Goal: Transaction & Acquisition: Purchase product/service

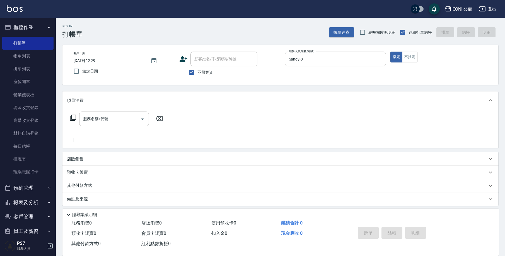
click at [94, 162] on div "店販銷售" at bounding box center [280, 158] width 436 height 13
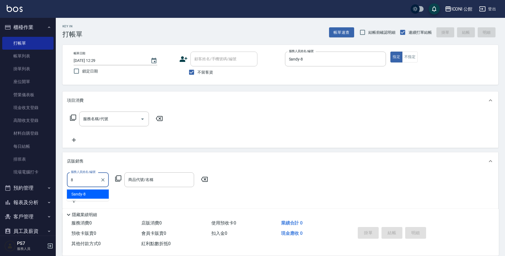
type input "Sandy-8"
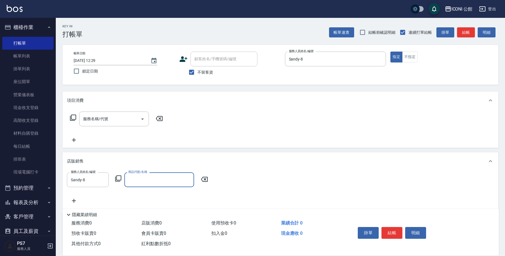
click at [122, 181] on div "服務人員姓名/編號 [PERSON_NAME]-8 服務人員姓名/編號 商品代號/名稱 商品代號/名稱" at bounding box center [139, 179] width 144 height 15
click at [121, 180] on icon at bounding box center [118, 178] width 7 height 7
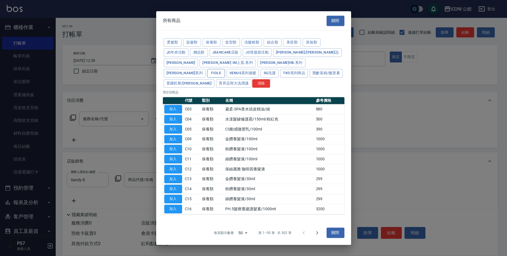
click at [225, 72] on button "Fiole" at bounding box center [216, 73] width 18 height 9
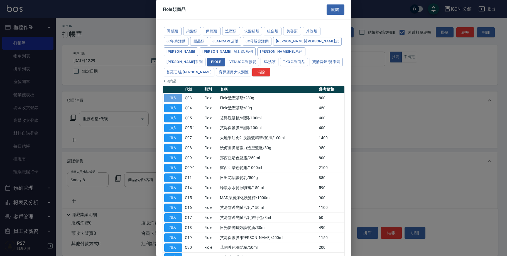
click at [175, 94] on button "加入" at bounding box center [173, 98] width 18 height 9
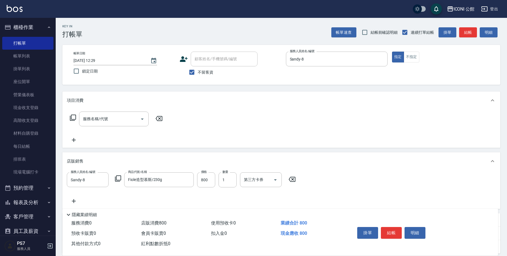
type input "Fiole造型慕斯/230g"
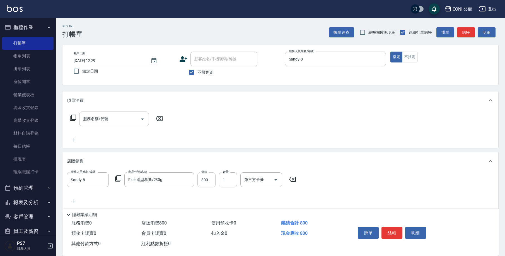
click at [205, 181] on input "800" at bounding box center [206, 179] width 18 height 15
click at [208, 180] on input "800" at bounding box center [206, 179] width 18 height 15
type input "720"
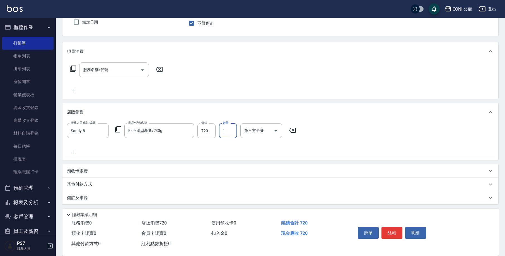
scroll to position [50, 0]
click at [116, 182] on div "其他付款方式" at bounding box center [277, 183] width 420 height 6
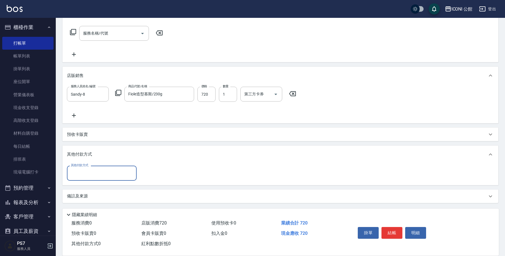
scroll to position [0, 0]
click at [112, 170] on input "其他付款方式" at bounding box center [101, 173] width 65 height 10
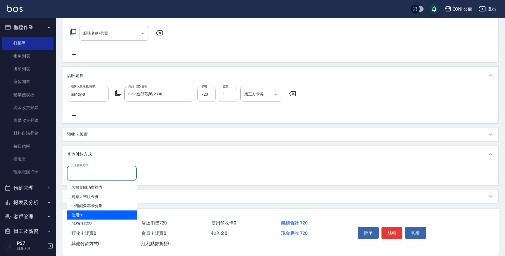
click at [105, 216] on span "信用卡" at bounding box center [102, 214] width 70 height 9
type input "信用卡"
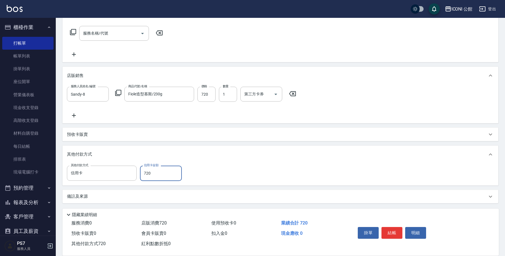
type input "720"
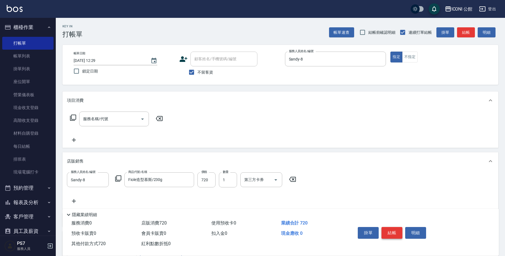
click at [390, 228] on button "結帳" at bounding box center [391, 233] width 21 height 12
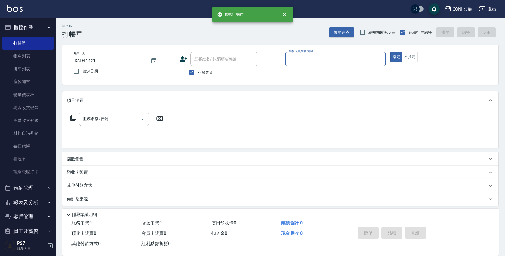
type input "[DATE] 14:21"
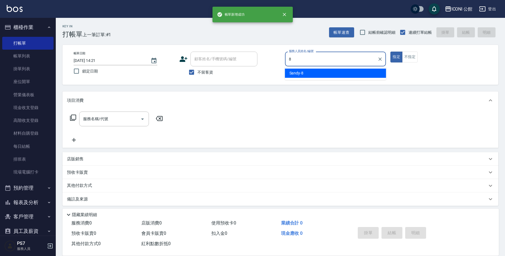
type input "Sandy-8"
type button "true"
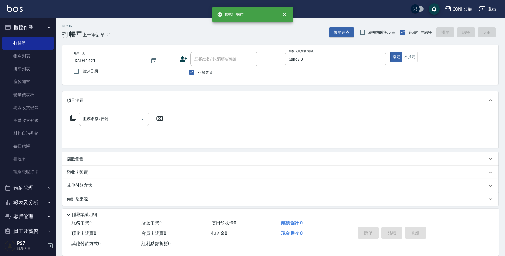
drag, startPoint x: 108, startPoint y: 130, endPoint x: 104, endPoint y: 121, distance: 9.9
click at [108, 130] on div "服務名稱/代號 服務名稱/代號" at bounding box center [116, 127] width 99 height 32
click at [104, 121] on div "服務名稱/代號 服務名稱/代號" at bounding box center [114, 118] width 70 height 15
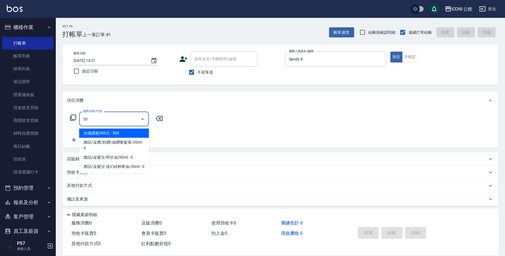
type input "3"
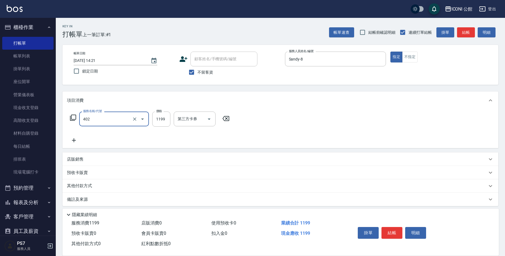
type input "設計染髮(402)"
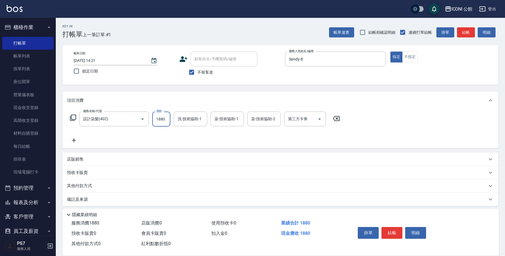
type input "1880"
type input "[PERSON_NAME]-24"
type input "Sandy-8"
type input "[PERSON_NAME]-24"
click at [71, 118] on icon at bounding box center [73, 118] width 6 height 6
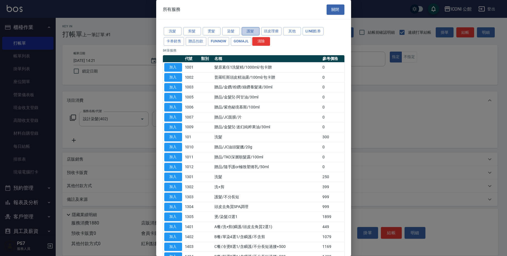
click at [256, 29] on button "護髮" at bounding box center [251, 31] width 18 height 9
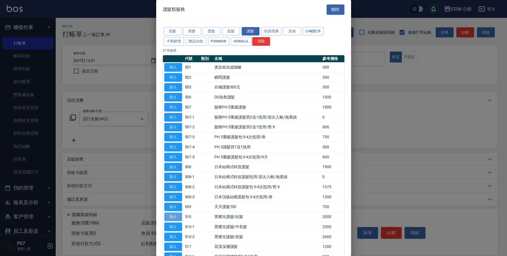
click at [173, 213] on button "加入" at bounding box center [173, 216] width 18 height 9
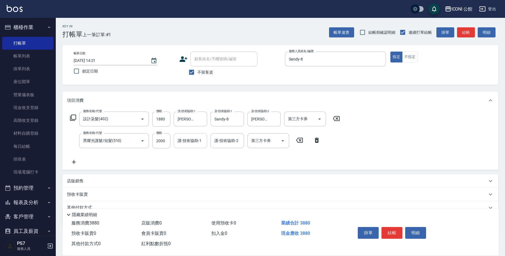
click at [194, 140] on input "護-技術協助-1" at bounding box center [190, 141] width 28 height 10
type input "[PERSON_NAME]-24"
type input "24"
click at [236, 141] on icon "Clear" at bounding box center [238, 141] width 6 height 6
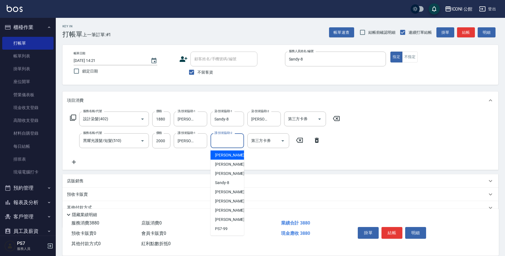
click at [74, 118] on icon at bounding box center [73, 117] width 7 height 7
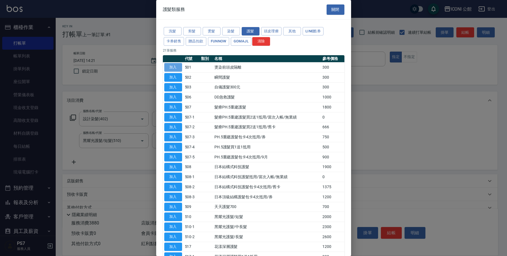
click at [172, 65] on button "加入" at bounding box center [173, 67] width 18 height 9
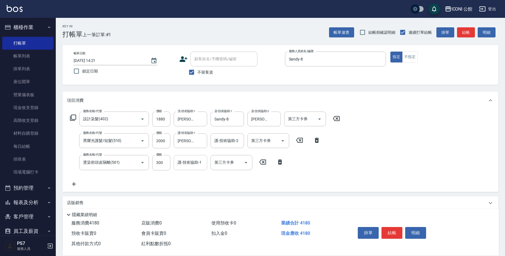
click at [186, 164] on input "護-技術協助-1" at bounding box center [190, 162] width 28 height 10
type input "[PERSON_NAME]-24"
click at [74, 120] on icon at bounding box center [73, 117] width 7 height 7
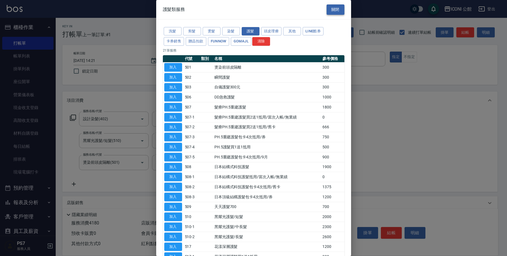
click at [328, 11] on button "關閉" at bounding box center [336, 9] width 18 height 10
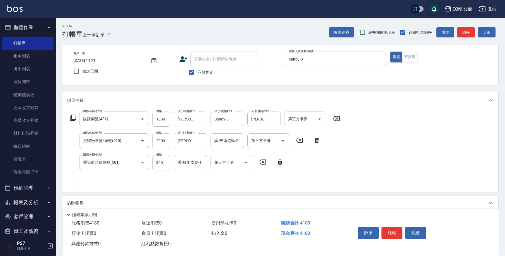
scroll to position [38, 0]
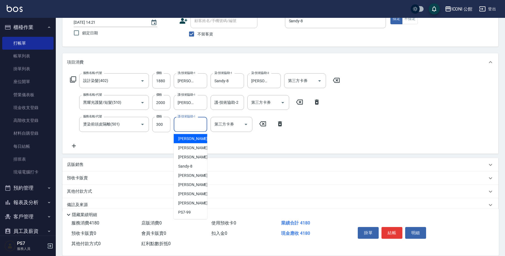
click at [195, 128] on input "護-技術協助-1" at bounding box center [190, 124] width 28 height 10
type input "[PERSON_NAME]-24"
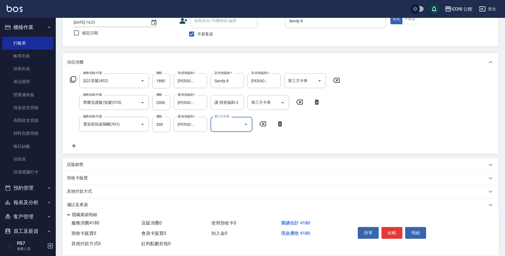
click at [94, 163] on div "店販銷售" at bounding box center [277, 165] width 420 height 6
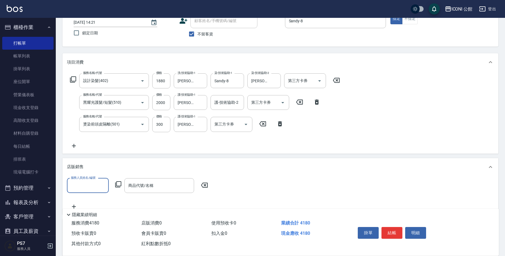
scroll to position [0, 0]
type input "Sandy-8"
click at [118, 182] on icon at bounding box center [118, 184] width 7 height 7
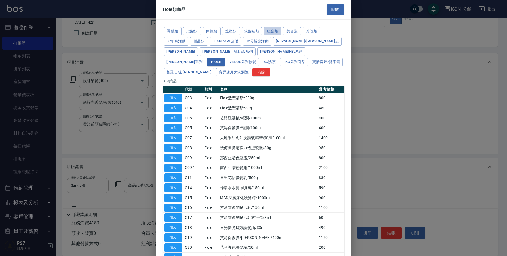
click at [280, 29] on button "組合類" at bounding box center [273, 31] width 18 height 9
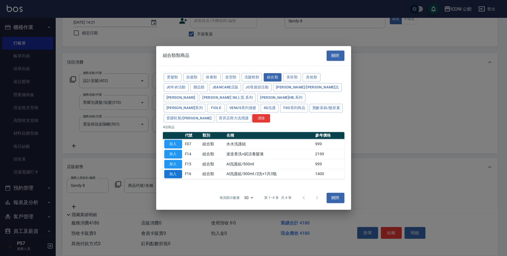
click at [178, 170] on button "加入" at bounding box center [173, 174] width 18 height 9
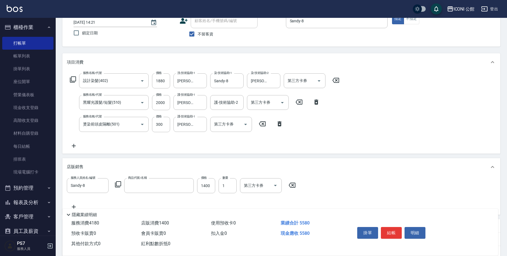
type input "Ai洗護組/500ml /2洗+1共3瓶"
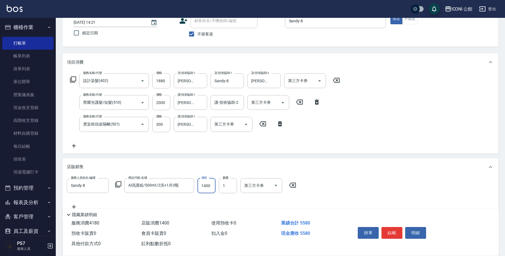
click at [213, 186] on input "1400" at bounding box center [206, 185] width 18 height 15
type input "1200"
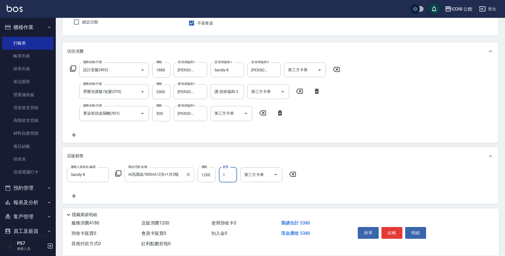
scroll to position [95, 0]
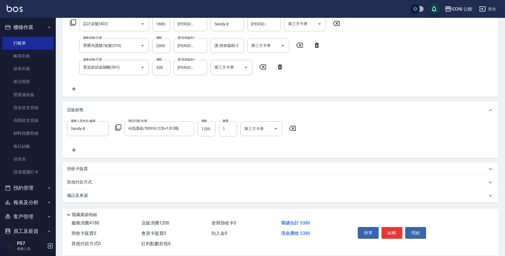
click at [98, 179] on div "其他付款方式" at bounding box center [277, 182] width 420 height 6
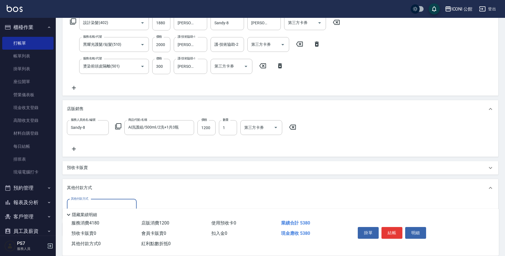
scroll to position [0, 0]
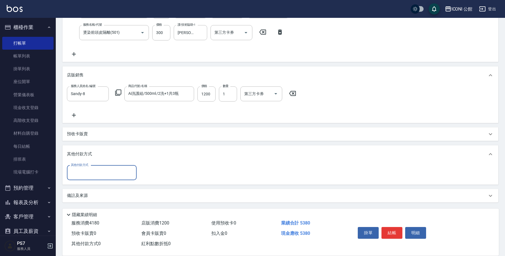
click at [99, 174] on input "其他付款方式" at bounding box center [101, 173] width 65 height 10
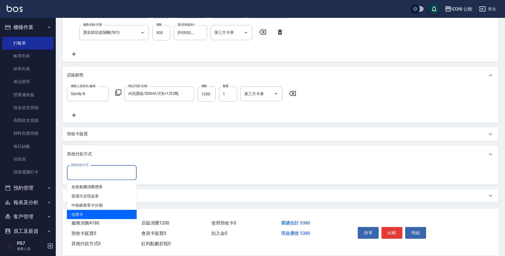
click at [105, 213] on span "信用卡" at bounding box center [102, 214] width 70 height 9
type input "信用卡"
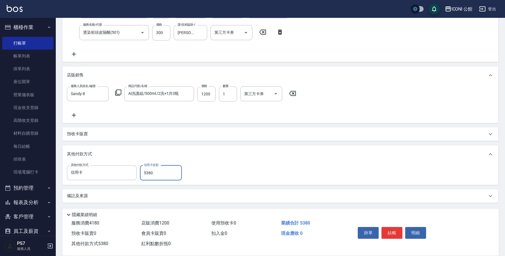
scroll to position [6, 0]
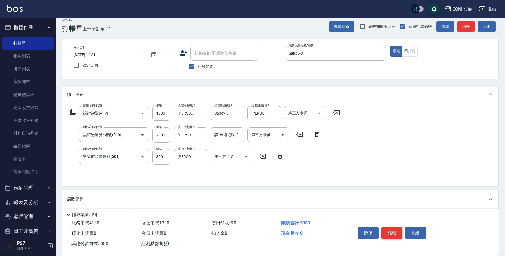
type input "5380"
click at [397, 234] on button "結帳" at bounding box center [391, 233] width 21 height 12
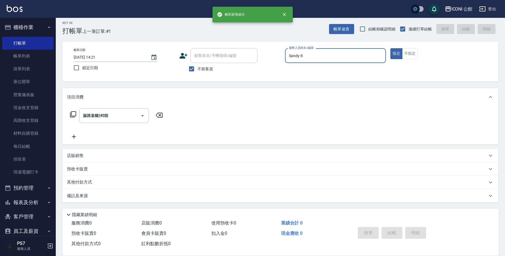
type input "[DATE] 14:22"
type input "Sandy-8"
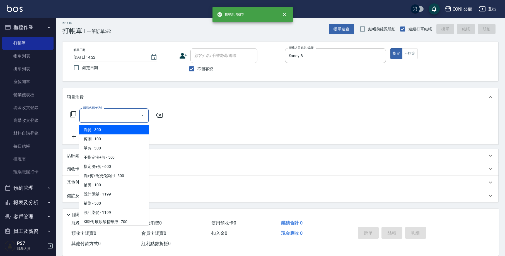
click at [115, 116] on input "服務名稱/代號" at bounding box center [110, 116] width 56 height 10
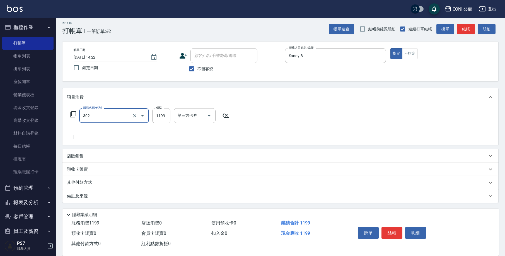
type input "設計燙髮(302)"
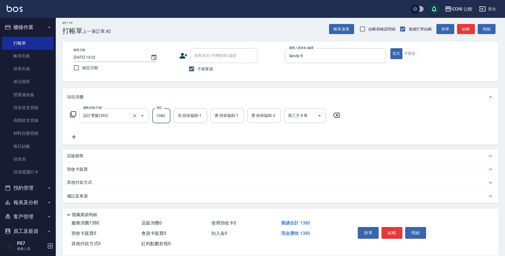
type input "1380"
type input "[PERSON_NAME]-24"
type input "Sandy-8"
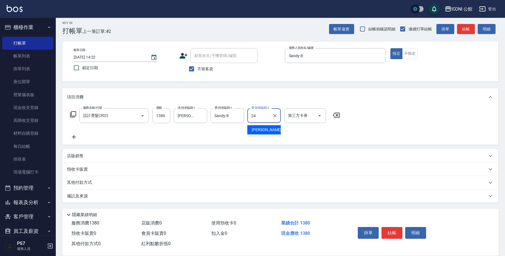
type input "[PERSON_NAME]-24"
click at [71, 115] on icon at bounding box center [73, 114] width 6 height 6
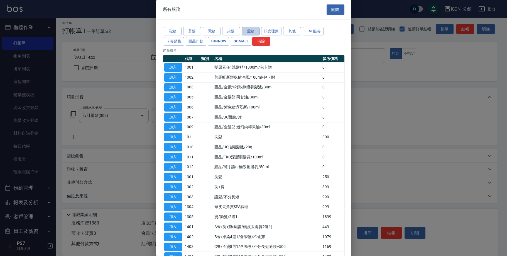
click at [253, 28] on button "護髮" at bounding box center [251, 31] width 18 height 9
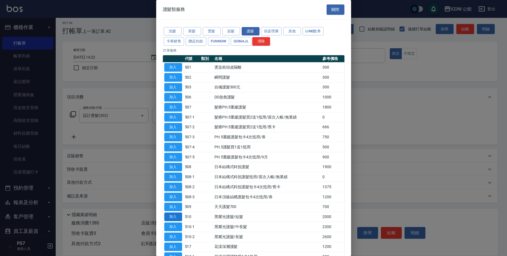
click at [180, 216] on button "加入" at bounding box center [173, 216] width 18 height 9
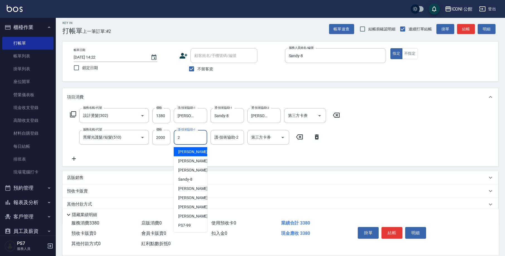
click at [193, 135] on input "2" at bounding box center [190, 137] width 28 height 10
type input "[PERSON_NAME]-24"
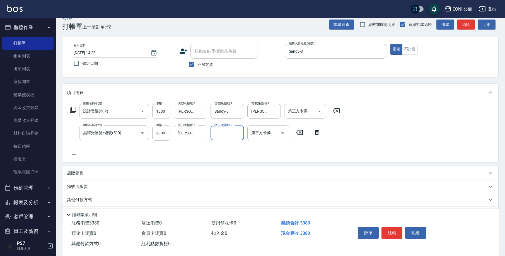
scroll to position [13, 0]
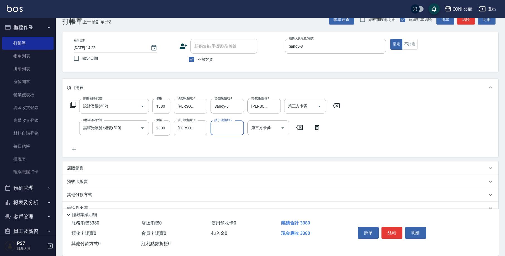
drag, startPoint x: 395, startPoint y: 228, endPoint x: 378, endPoint y: 221, distance: 18.8
click at [395, 228] on button "結帳" at bounding box center [391, 233] width 21 height 12
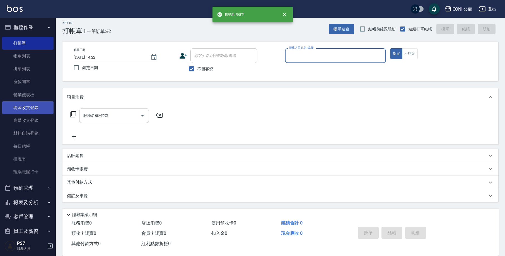
scroll to position [3, 0]
click at [30, 105] on link "現金收支登錄" at bounding box center [27, 107] width 51 height 13
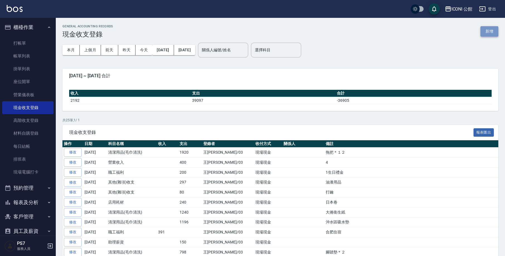
click at [490, 33] on button "新增" at bounding box center [489, 31] width 18 height 10
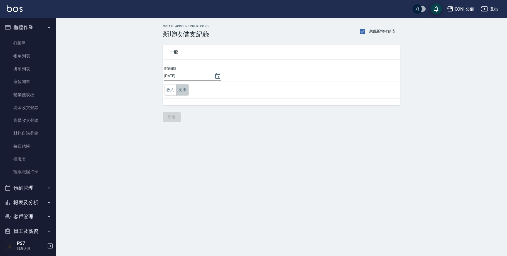
click at [179, 90] on button "支出" at bounding box center [182, 89] width 13 height 11
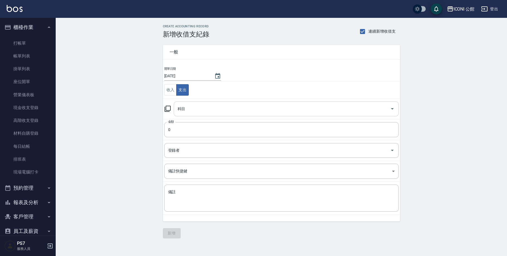
drag, startPoint x: 228, startPoint y: 105, endPoint x: 228, endPoint y: 108, distance: 2.8
click at [228, 105] on input "科目" at bounding box center [282, 109] width 212 height 10
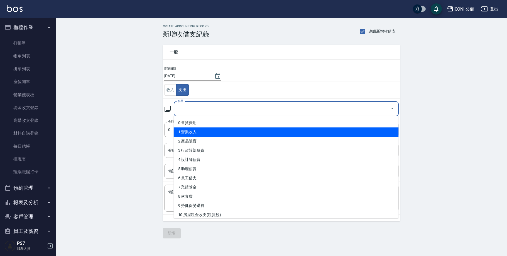
click at [205, 133] on li "1 營業收入" at bounding box center [286, 131] width 225 height 9
type input "1 營業收入"
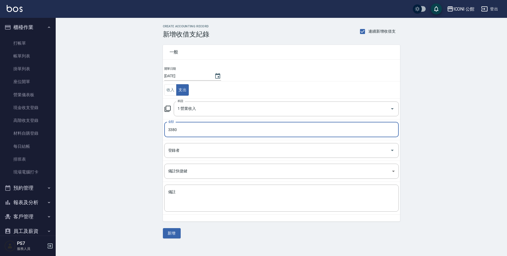
type input "3380"
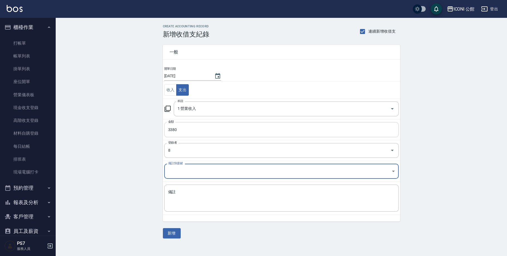
type input "[PERSON_NAME]-8"
click at [176, 231] on button "新增" at bounding box center [172, 233] width 18 height 10
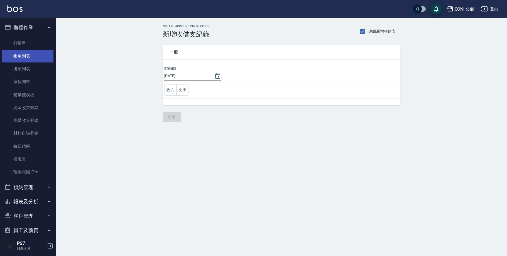
click at [37, 53] on link "帳單列表" at bounding box center [27, 56] width 51 height 13
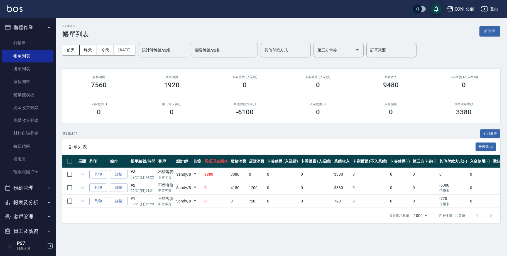
click at [179, 48] on input "設計師編號/姓名" at bounding box center [163, 50] width 45 height 10
click at [89, 133] on div "共 3 筆, 1 / 1 全部展開" at bounding box center [281, 133] width 438 height 9
click at [27, 45] on link "打帳單" at bounding box center [27, 43] width 51 height 13
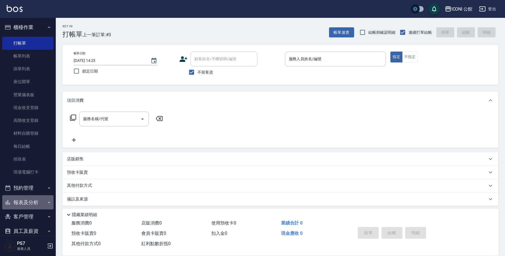
click at [30, 205] on button "報表及分析" at bounding box center [27, 202] width 51 height 14
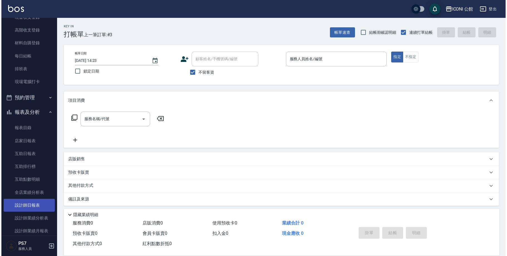
scroll to position [145, 0]
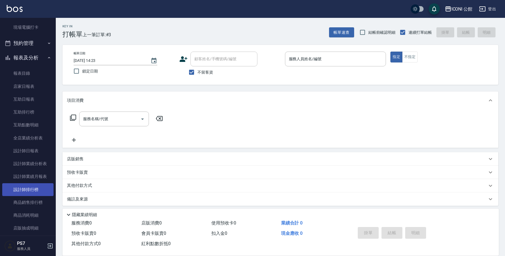
click at [43, 188] on link "設計師排行榜" at bounding box center [27, 189] width 51 height 13
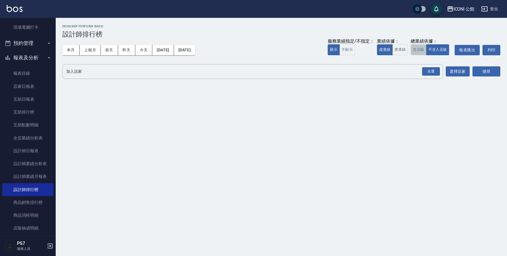
click at [422, 48] on button "含店販" at bounding box center [419, 49] width 16 height 11
click at [433, 71] on div "全選" at bounding box center [431, 71] width 18 height 9
click at [487, 70] on button "搜尋" at bounding box center [487, 72] width 28 height 10
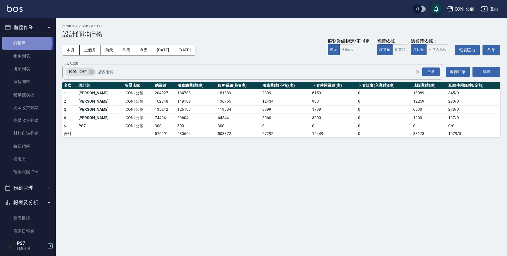
click at [22, 42] on link "打帳單" at bounding box center [27, 43] width 51 height 13
